Goal: Navigation & Orientation: Find specific page/section

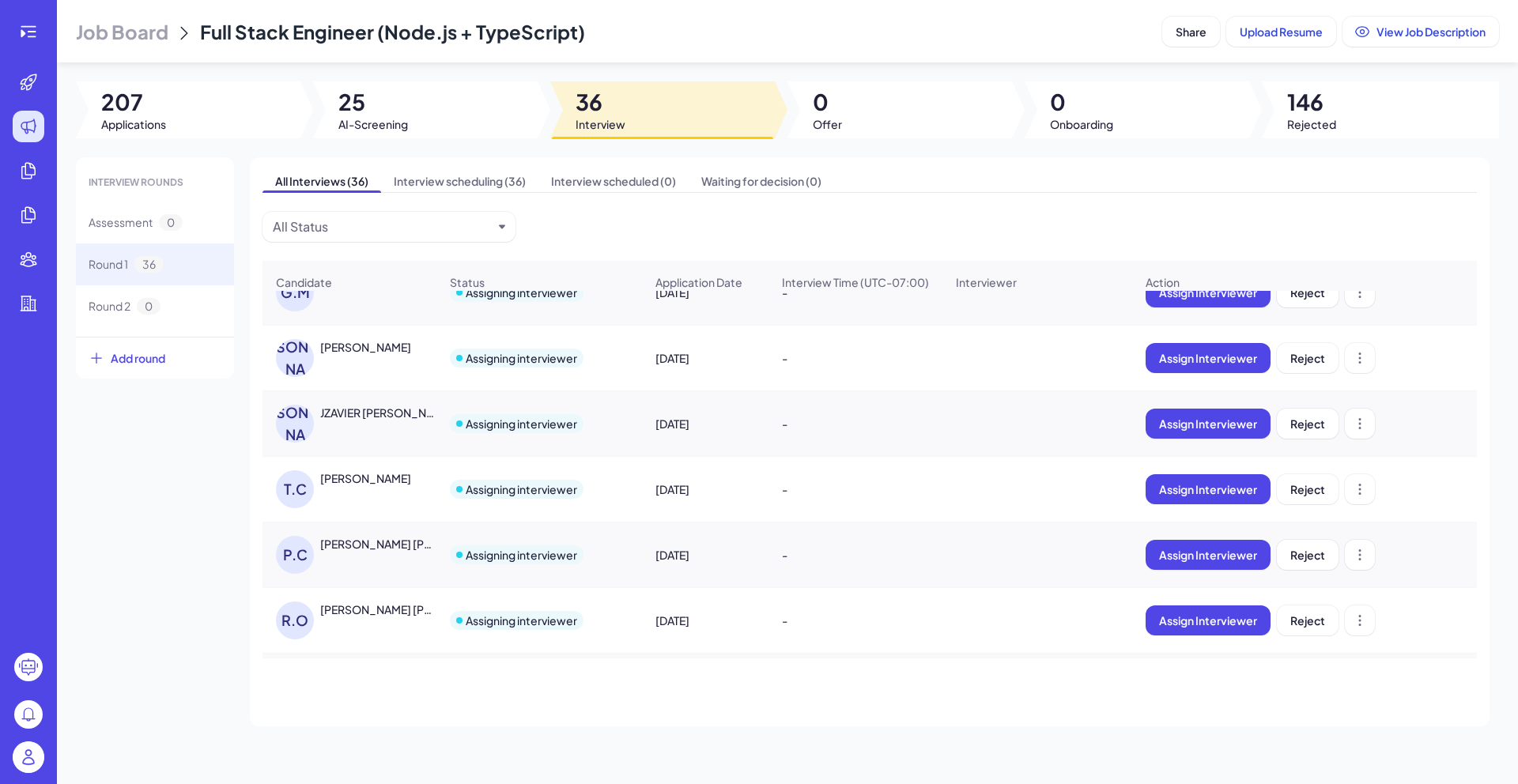
scroll to position [1540, 0]
click at [28, 751] on img at bounding box center [29, 758] width 32 height 32
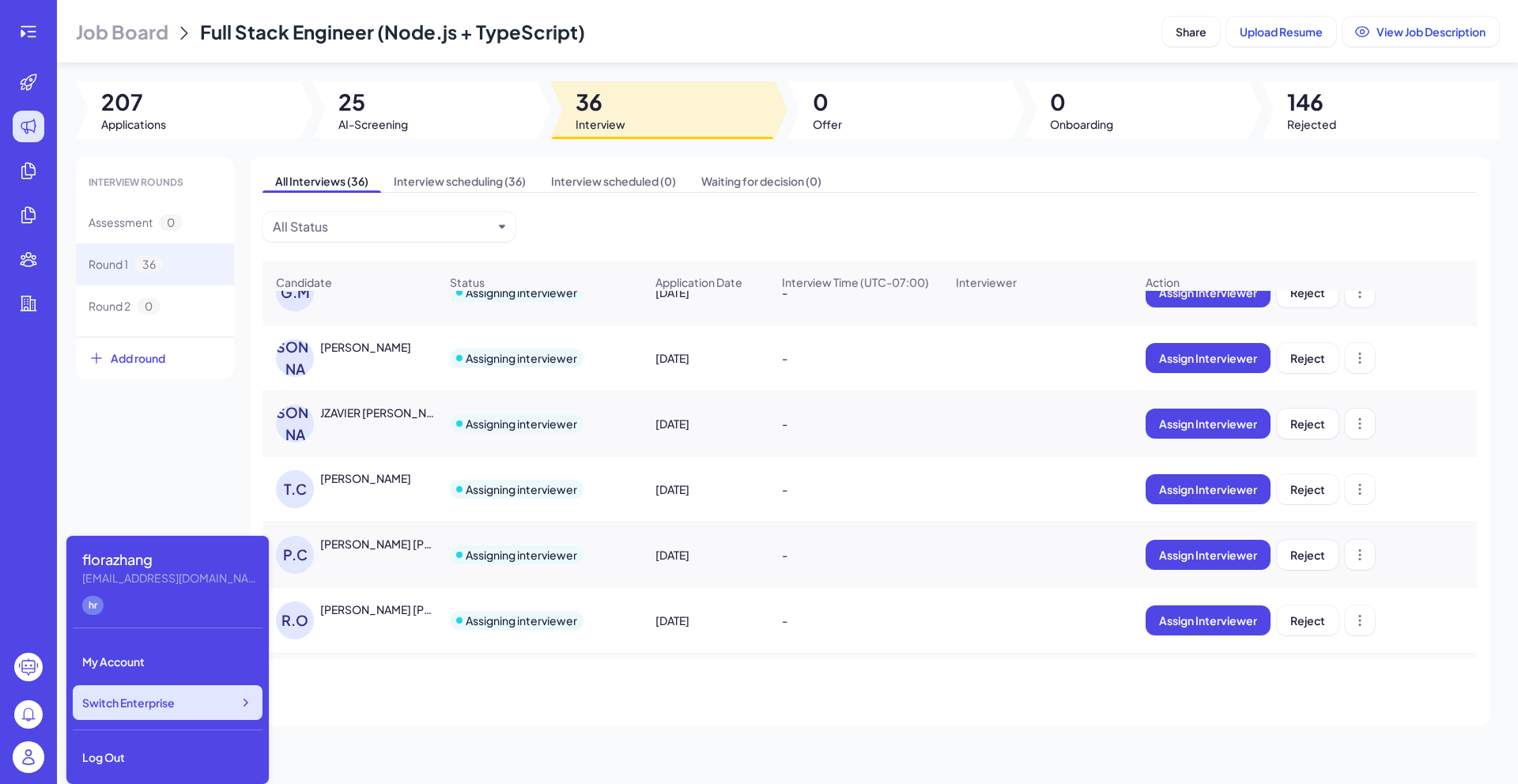
click at [212, 686] on div "Switch Enterprise" at bounding box center [167, 703] width 189 height 35
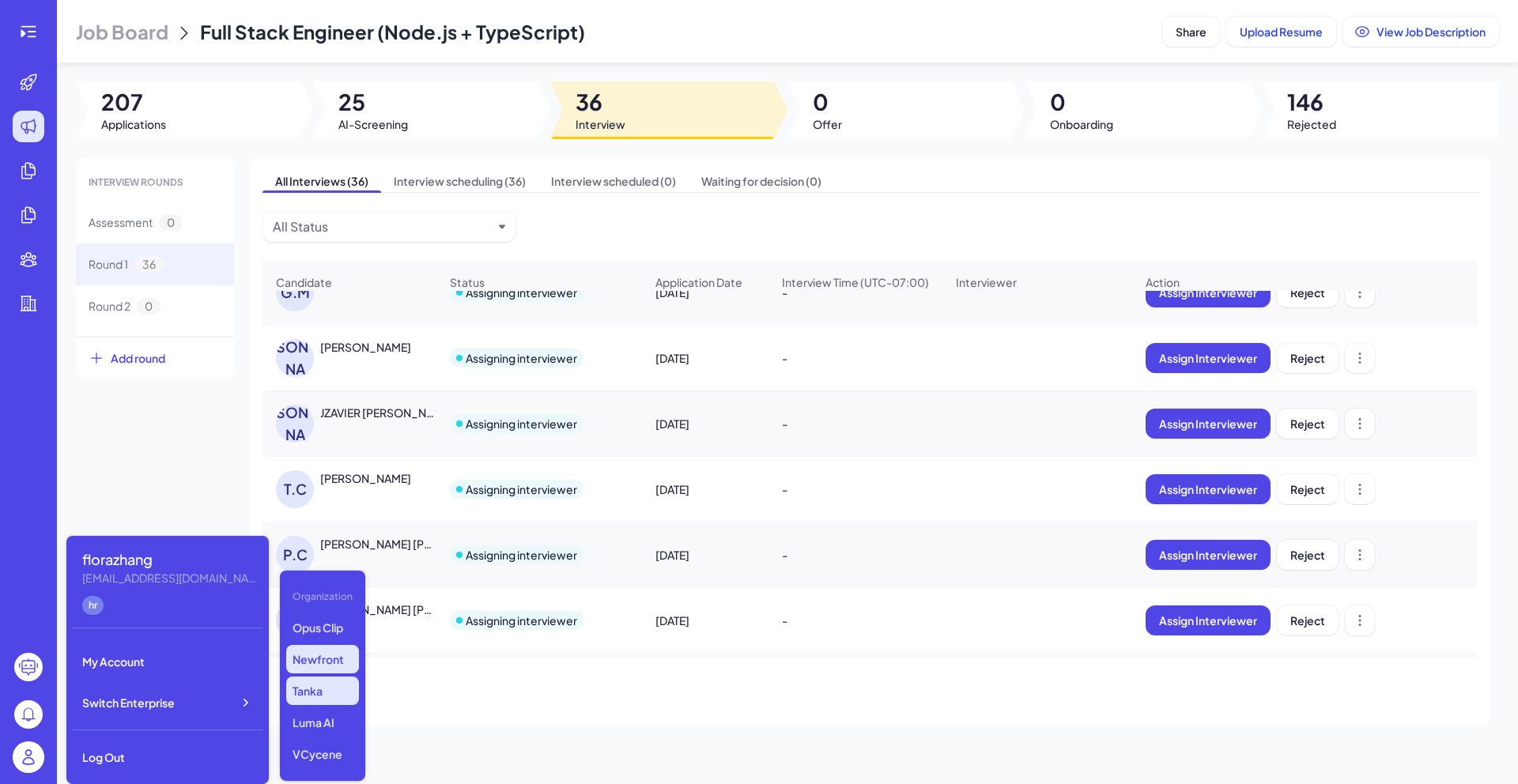
scroll to position [13, 0]
click at [319, 725] on p "Luma AI" at bounding box center [322, 723] width 72 height 29
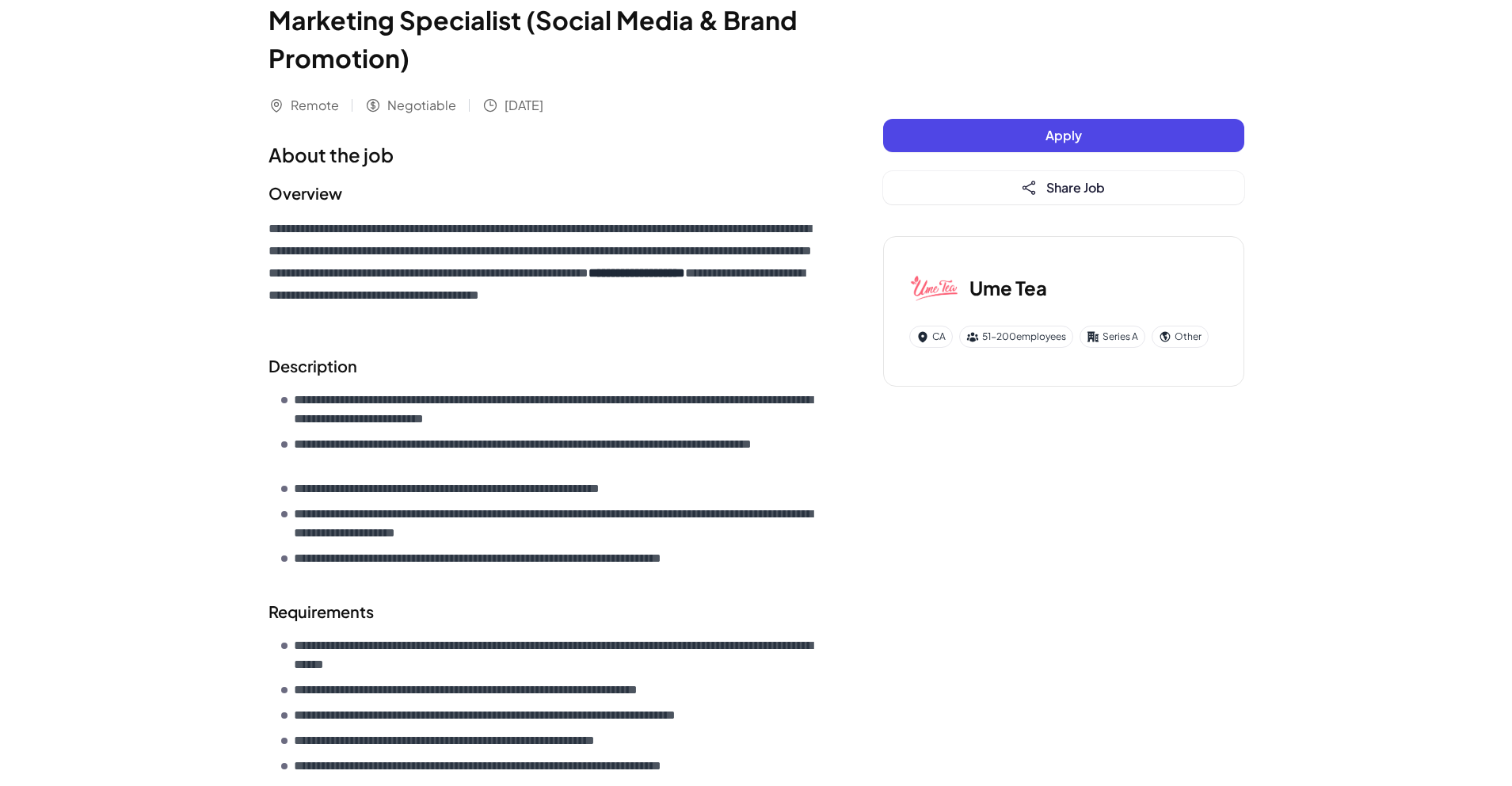
scroll to position [76, 0]
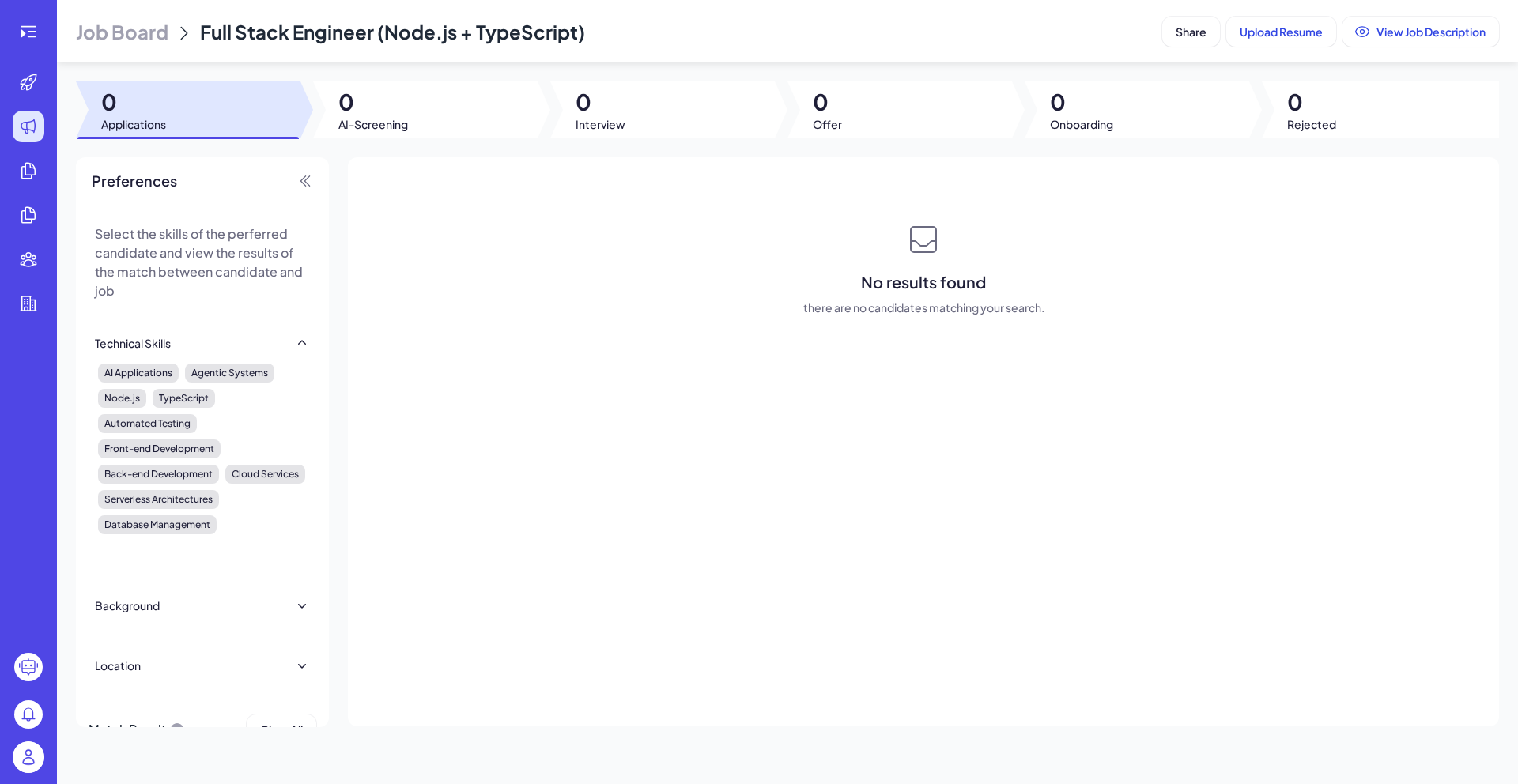
click at [94, 47] on header "Job Board Full Stack Engineer (Node.js + TypeScript) Share Upload Resume View J…" at bounding box center [787, 31] width 1461 height 62
click at [106, 37] on span "Job Board" at bounding box center [122, 32] width 92 height 25
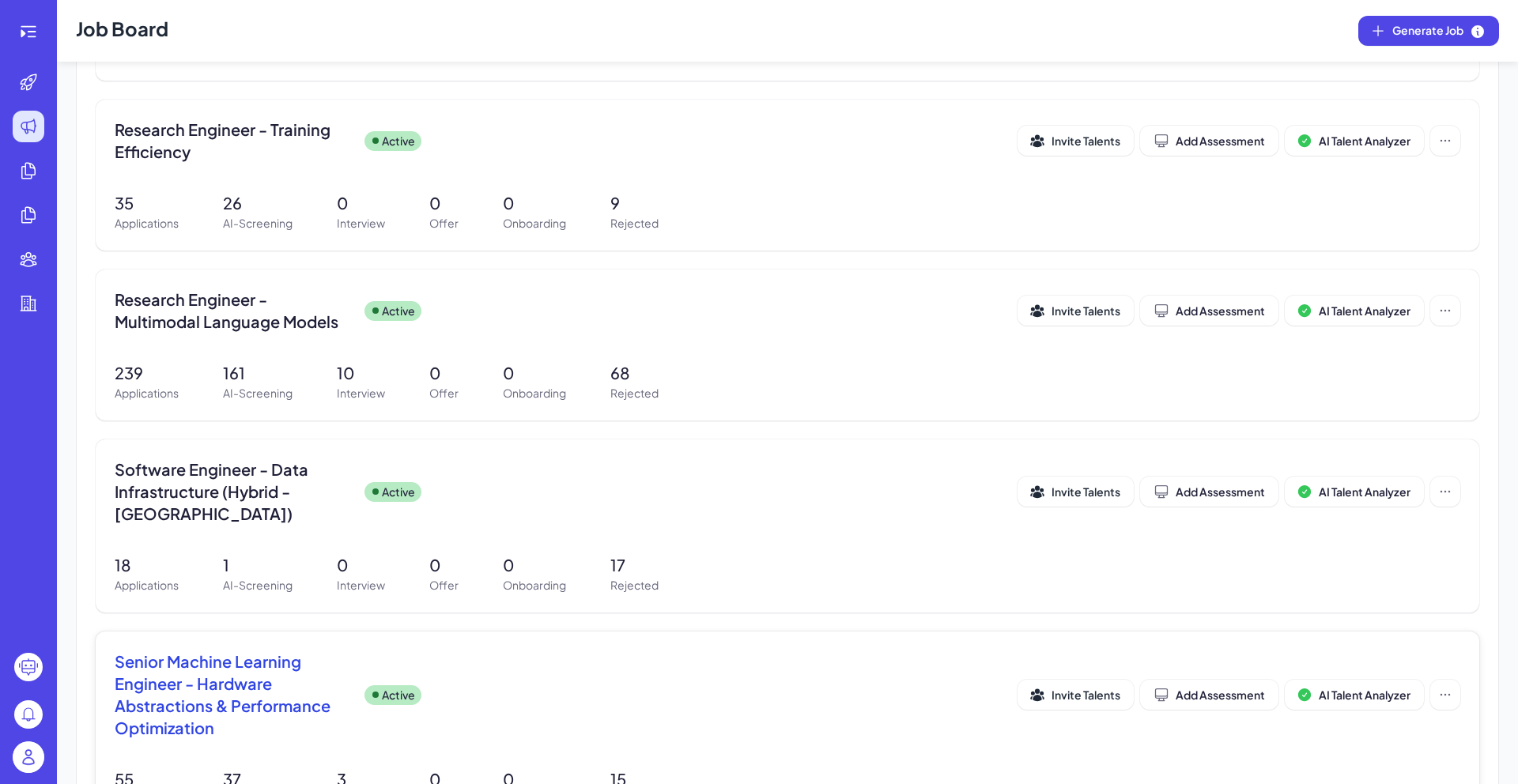
scroll to position [648, 0]
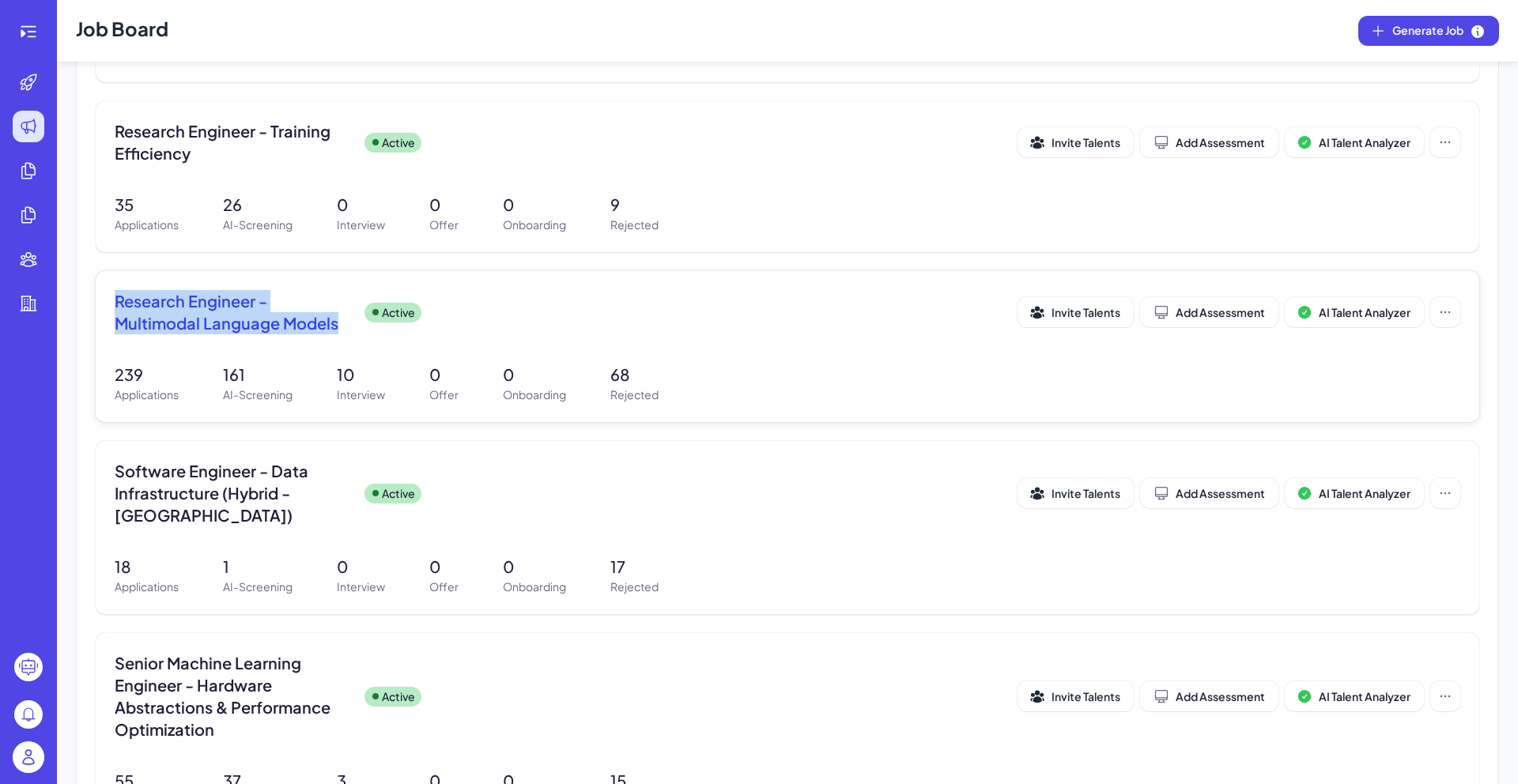
drag, startPoint x: 121, startPoint y: 297, endPoint x: 357, endPoint y: 321, distance: 237.2
click at [357, 321] on div "Research Engineer - Multimodal Language Models Active Invite Talents Add Assess…" at bounding box center [787, 347] width 1383 height 151
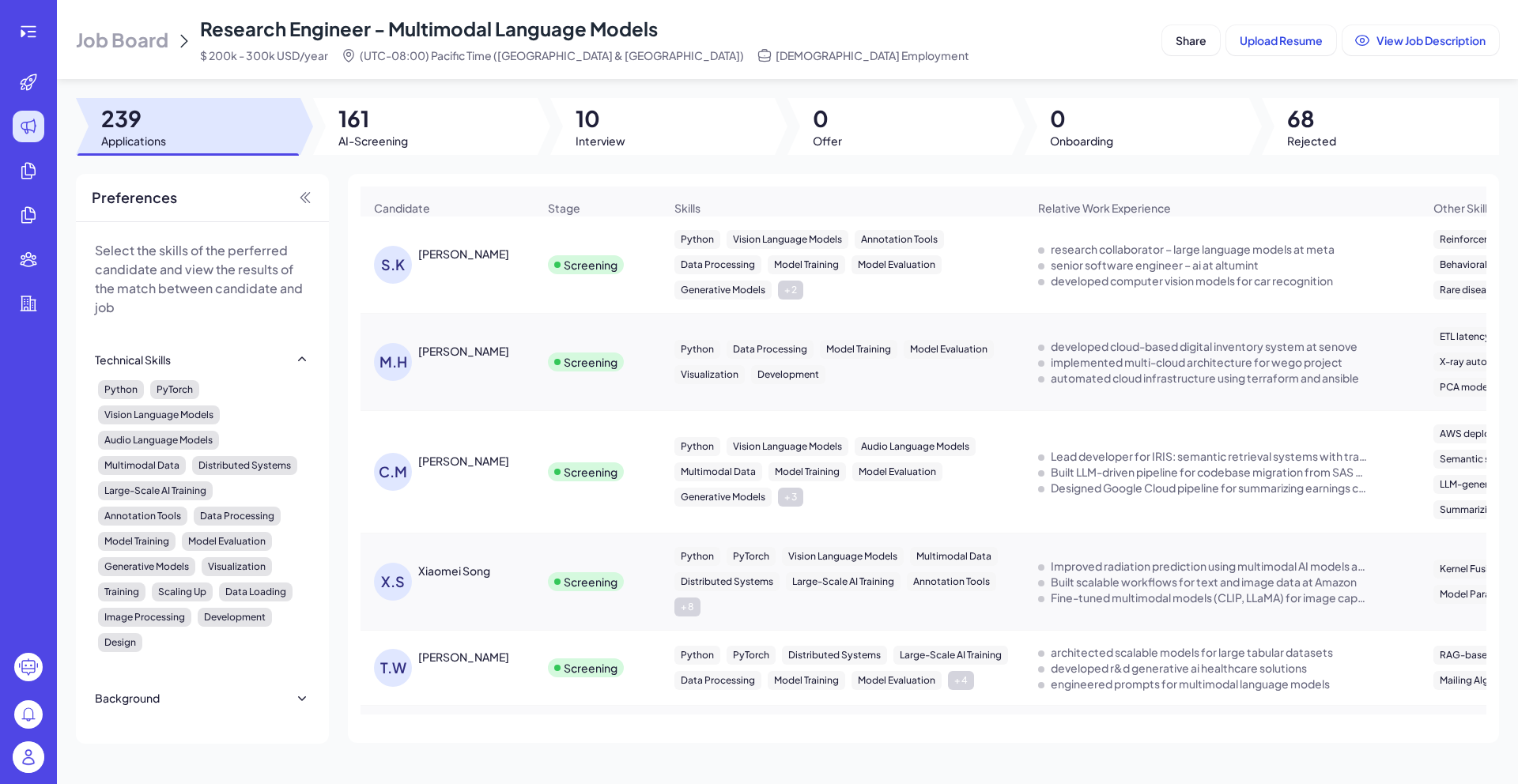
click at [371, 23] on span "Research Engineer - Multimodal Language Models" at bounding box center [428, 29] width 458 height 24
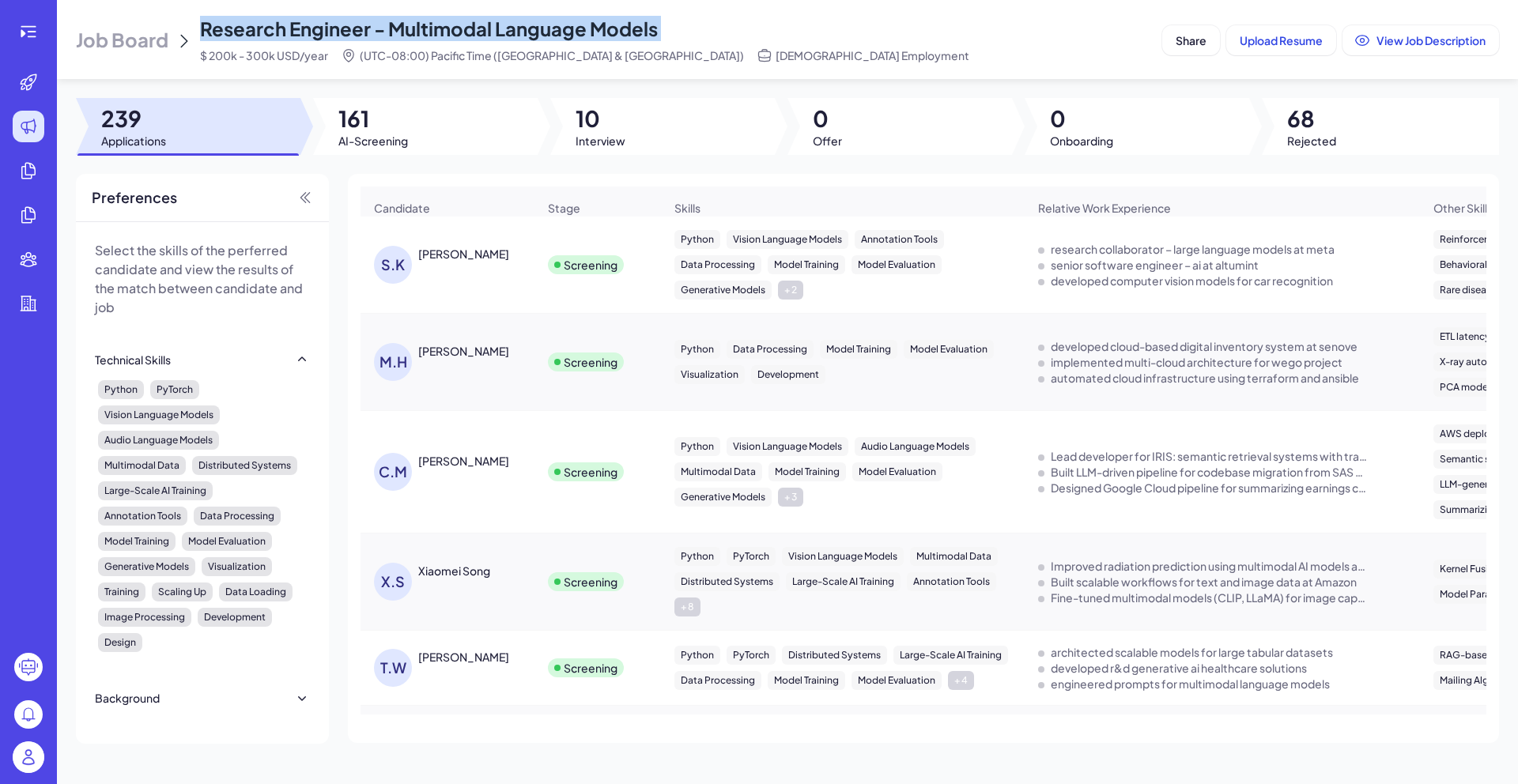
copy span "Research Engineer - Multimodal Language Models"
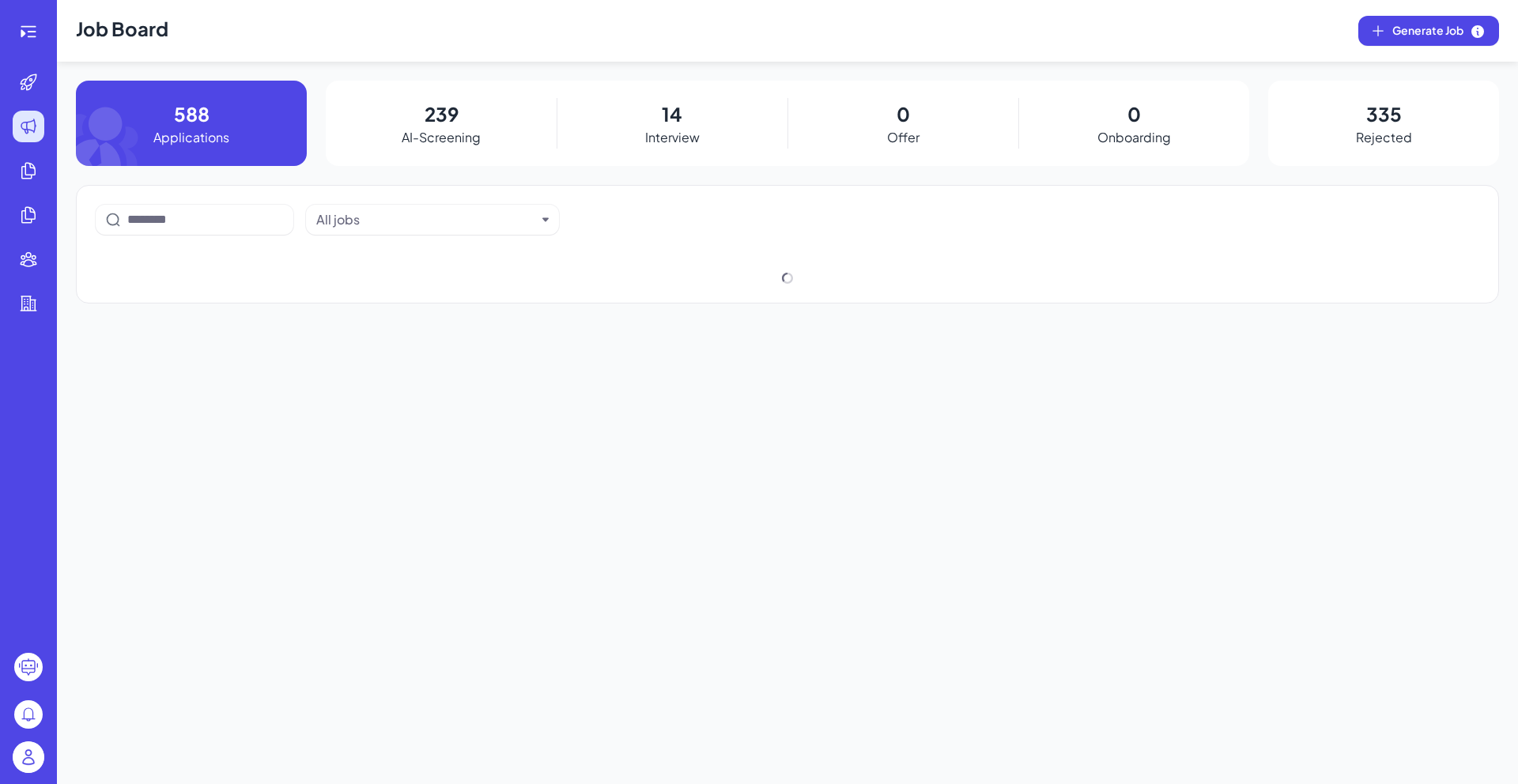
click at [89, 14] on h1 "Job Board" at bounding box center [122, 30] width 92 height 61
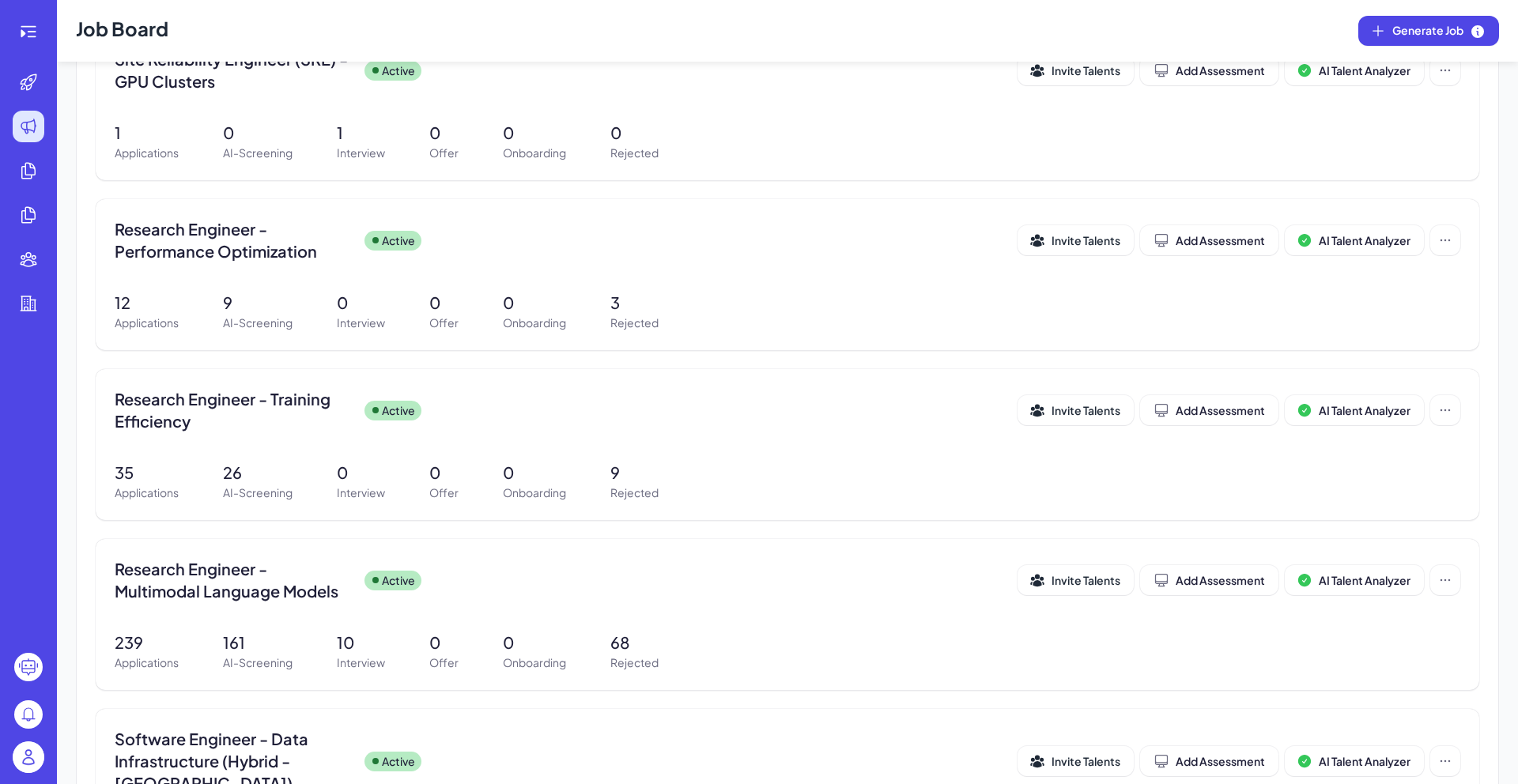
scroll to position [382, 0]
click at [247, 583] on span "Research Engineer - Multimodal Language Models" at bounding box center [233, 579] width 237 height 45
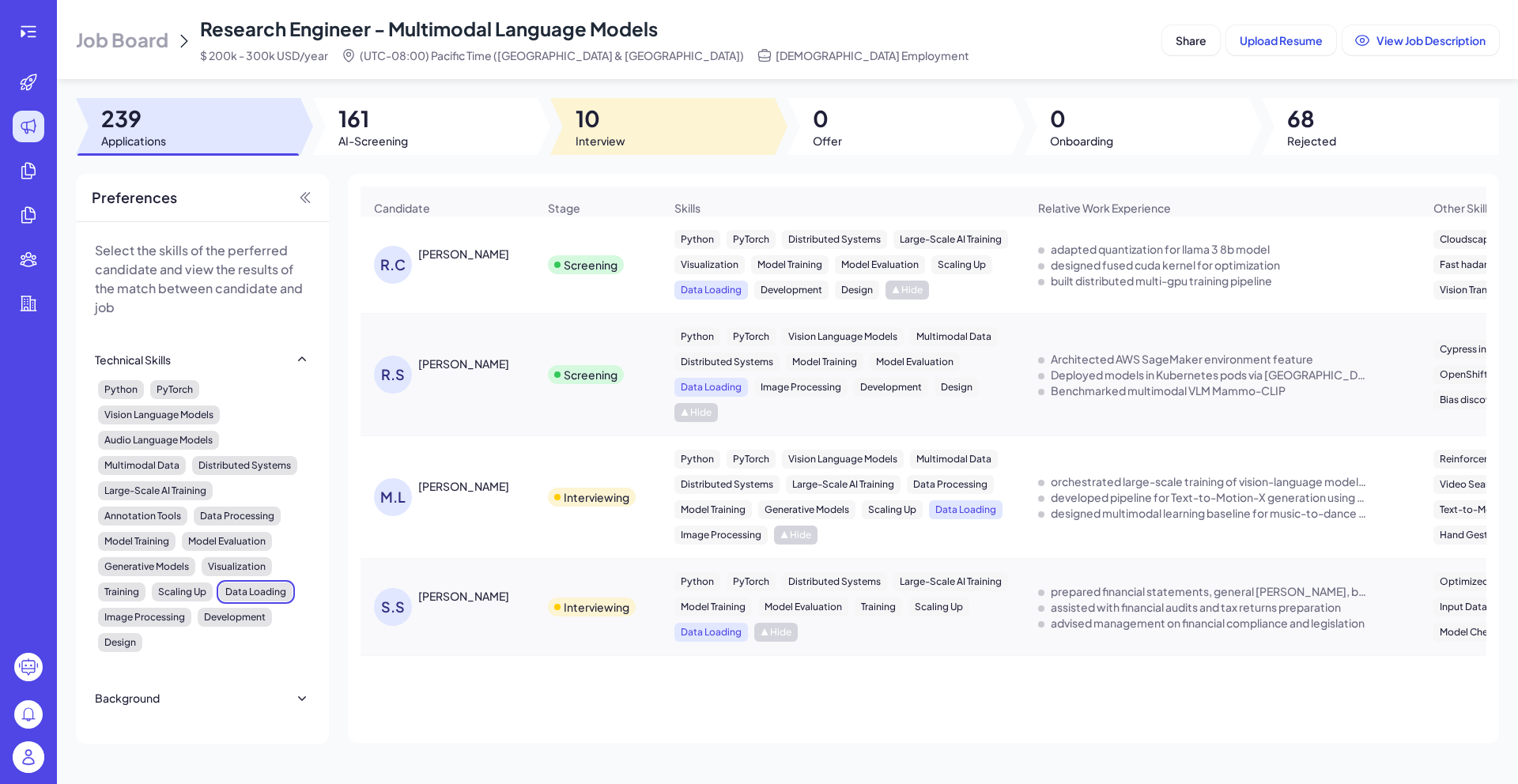
click at [645, 131] on div at bounding box center [662, 127] width 224 height 57
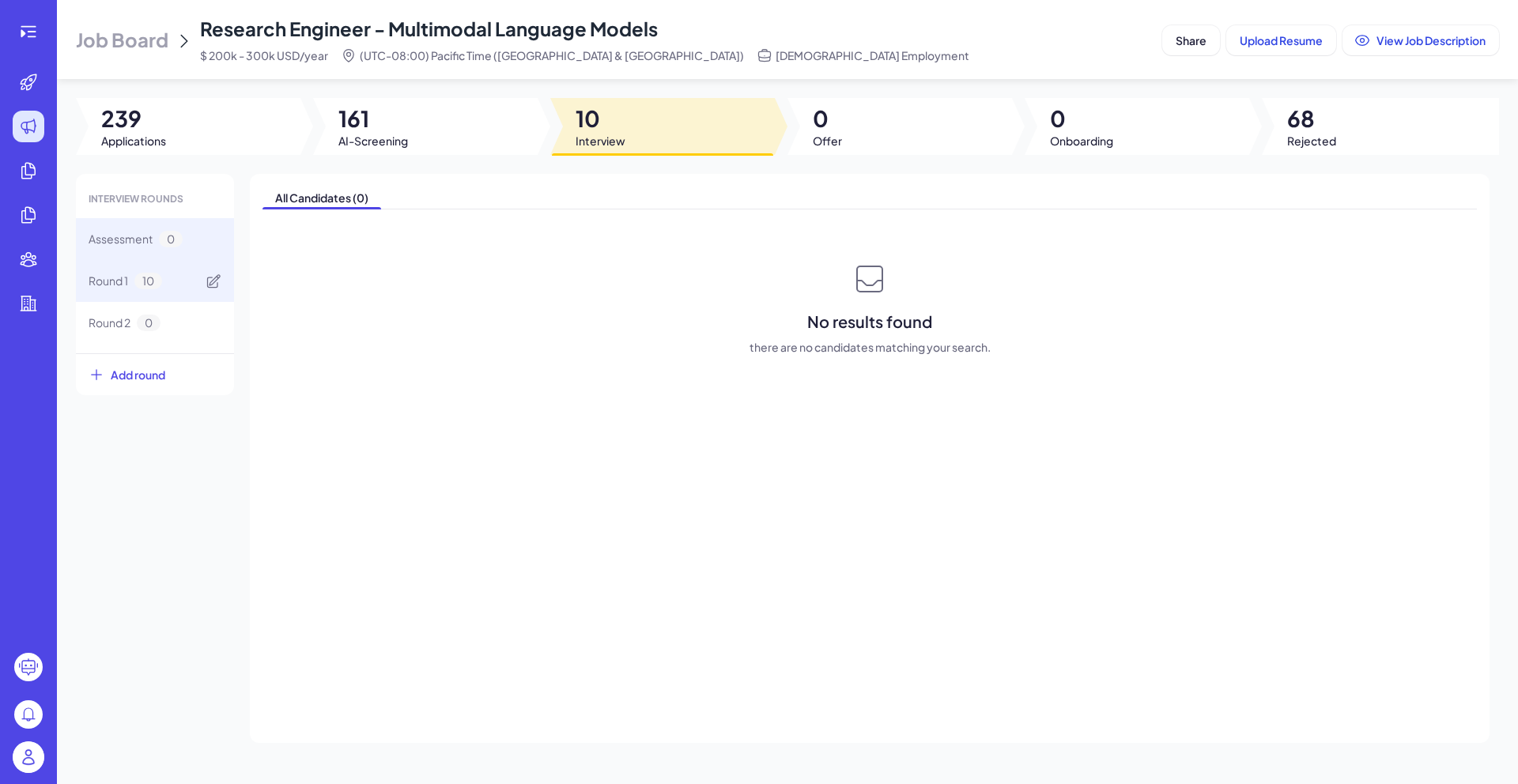
click at [154, 269] on div "Round 1 10" at bounding box center [154, 281] width 158 height 42
